Goal: Transaction & Acquisition: Purchase product/service

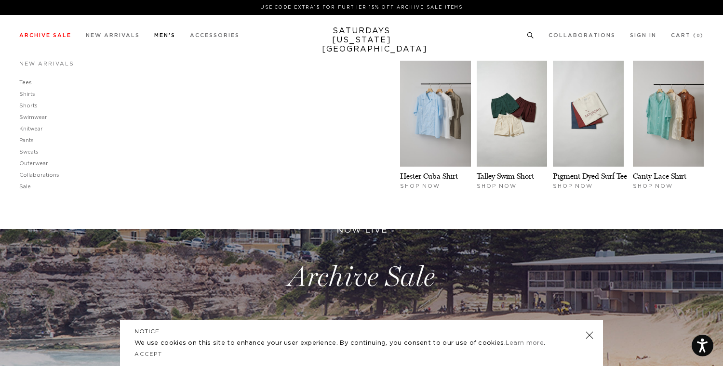
click at [22, 83] on link "Tees" at bounding box center [25, 82] width 13 height 5
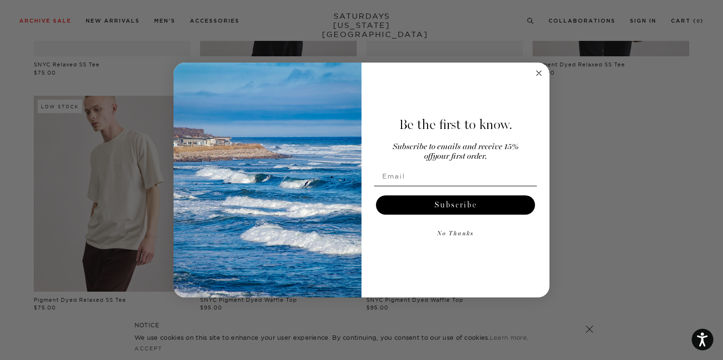
scroll to position [511, 1]
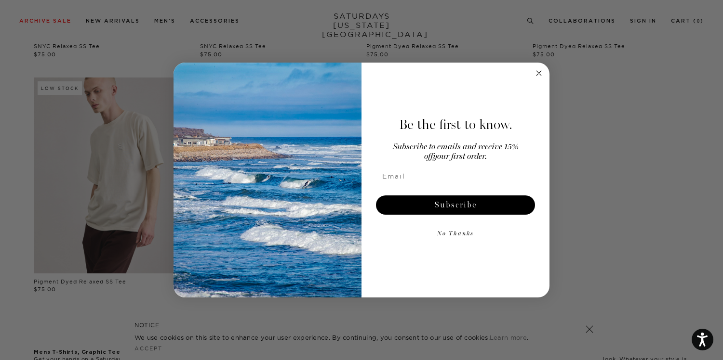
click at [537, 78] on circle "Close dialog" at bounding box center [538, 73] width 11 height 11
